Goal: Transaction & Acquisition: Obtain resource

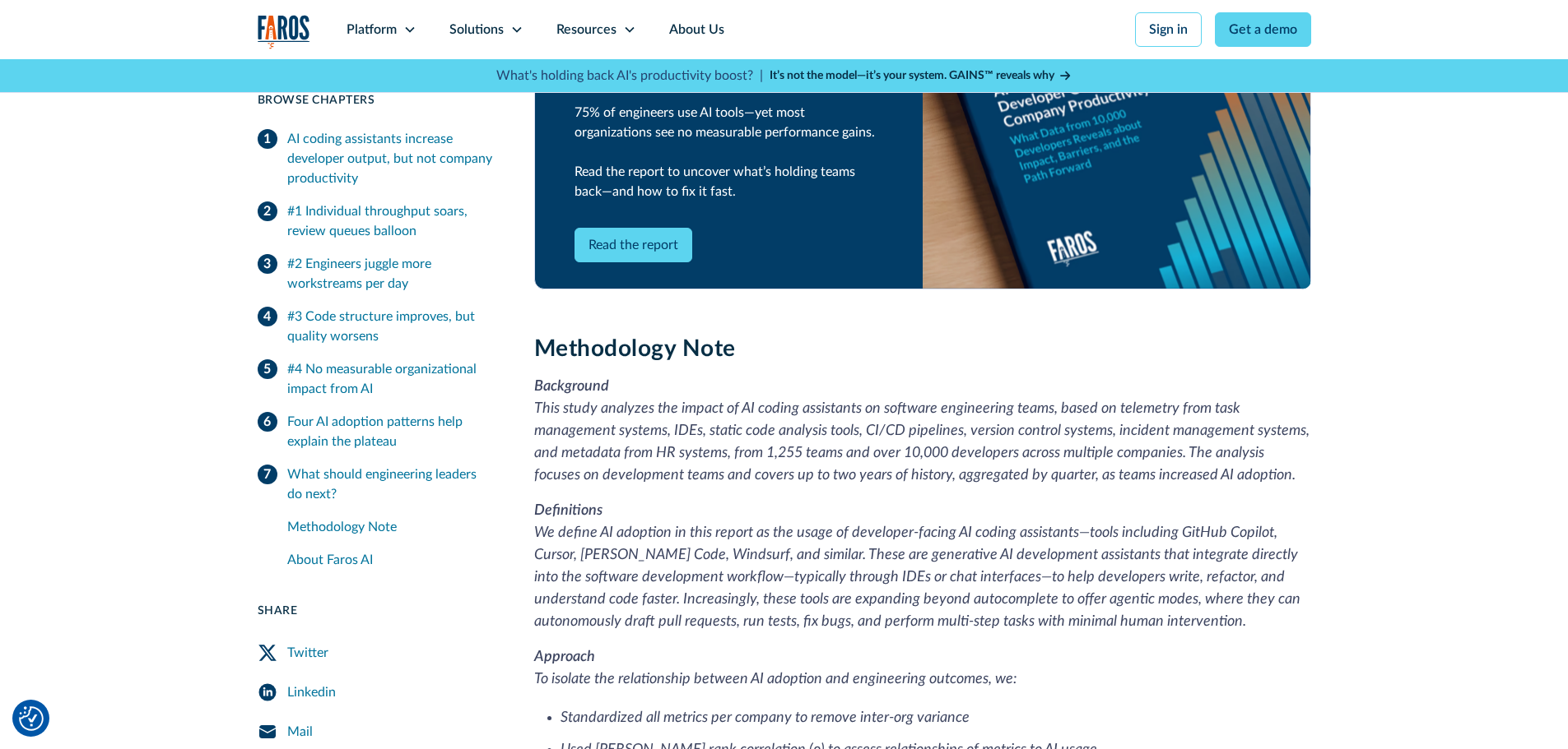
scroll to position [3702, 0]
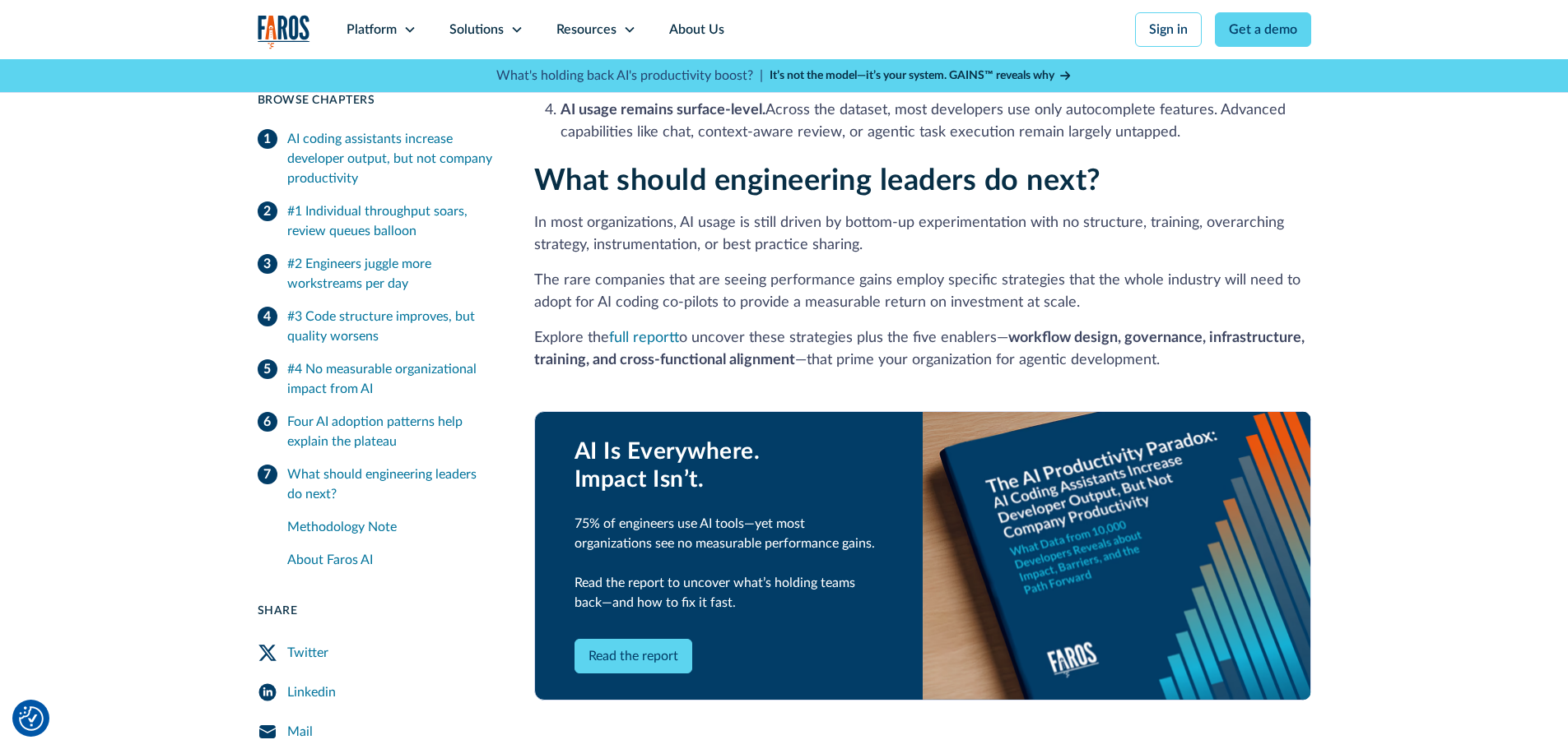
click at [657, 640] on link "Read the report" at bounding box center [633, 657] width 118 height 35
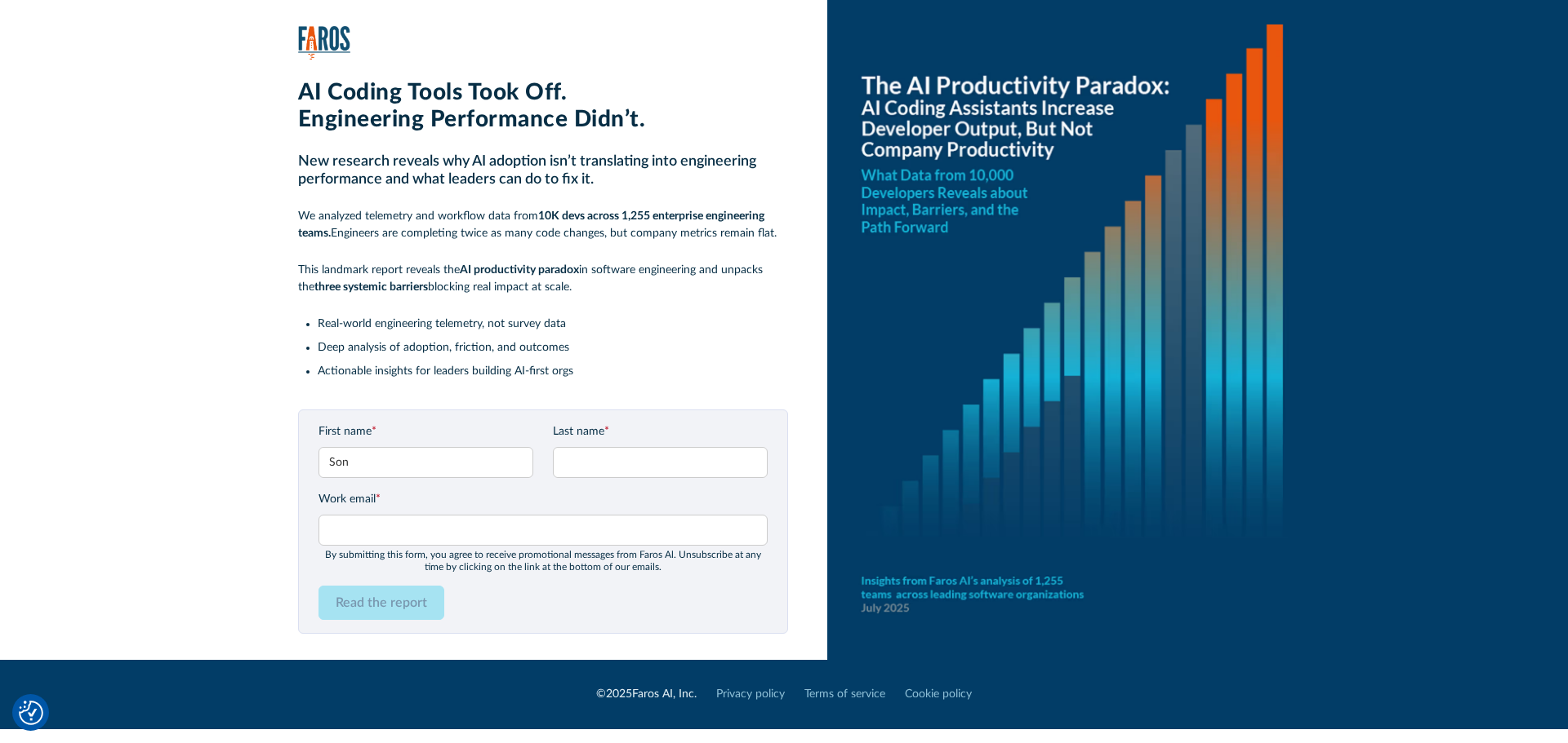
type input "Son"
type input "le"
type input "son.le@avepoint.com"
click at [589, 471] on input "le" at bounding box center [660, 463] width 215 height 31
click at [384, 590] on input "Read the report" at bounding box center [381, 602] width 126 height 35
